Goal: Task Accomplishment & Management: Complete application form

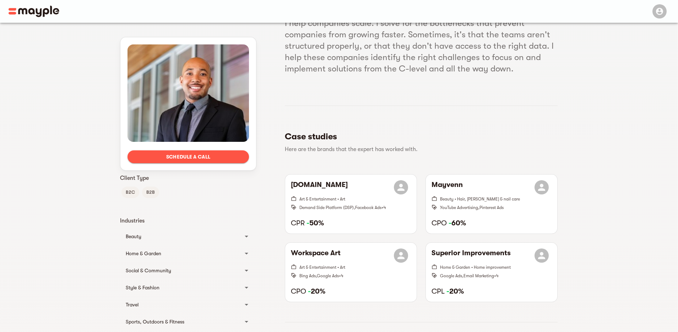
scroll to position [77, 0]
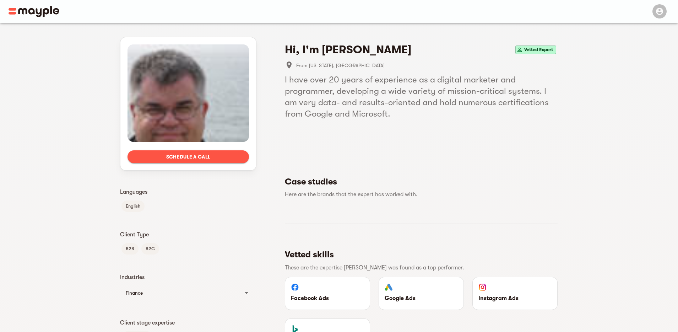
click at [224, 284] on div "Finance" at bounding box center [188, 292] width 136 height 17
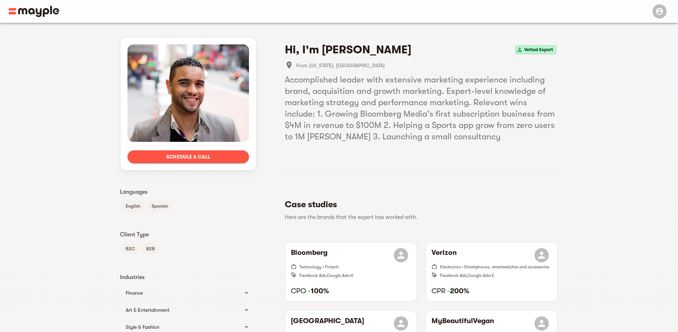
click at [201, 156] on span "Schedule a call" at bounding box center [188, 156] width 110 height 9
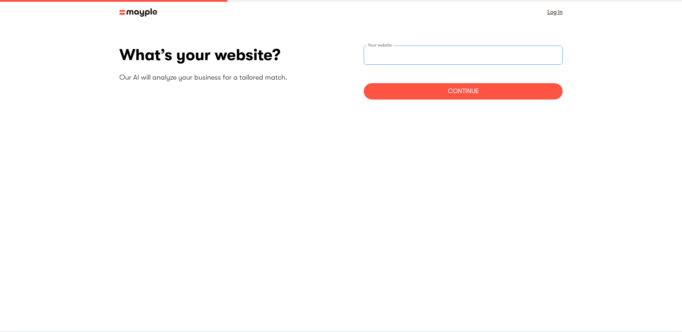
click at [401, 58] on input "websiteStep" at bounding box center [463, 54] width 199 height 19
paste input "https://csglobalpartners.com/"
type input "https://csglobalpartners.com/"
click at [429, 90] on div "Continue" at bounding box center [463, 91] width 199 height 16
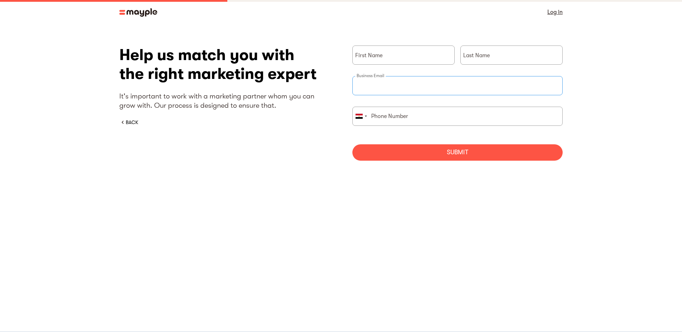
click at [390, 88] on input "briefForm" at bounding box center [457, 85] width 210 height 19
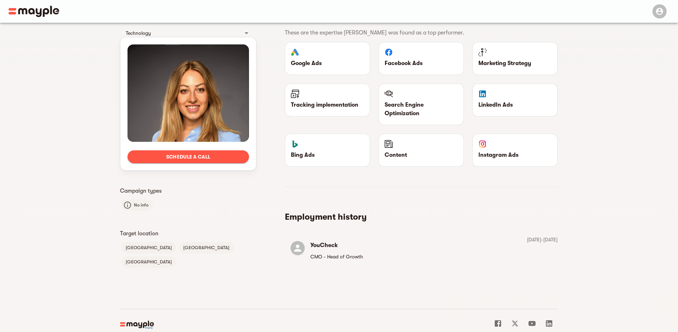
scroll to position [288, 0]
